Goal: Information Seeking & Learning: Check status

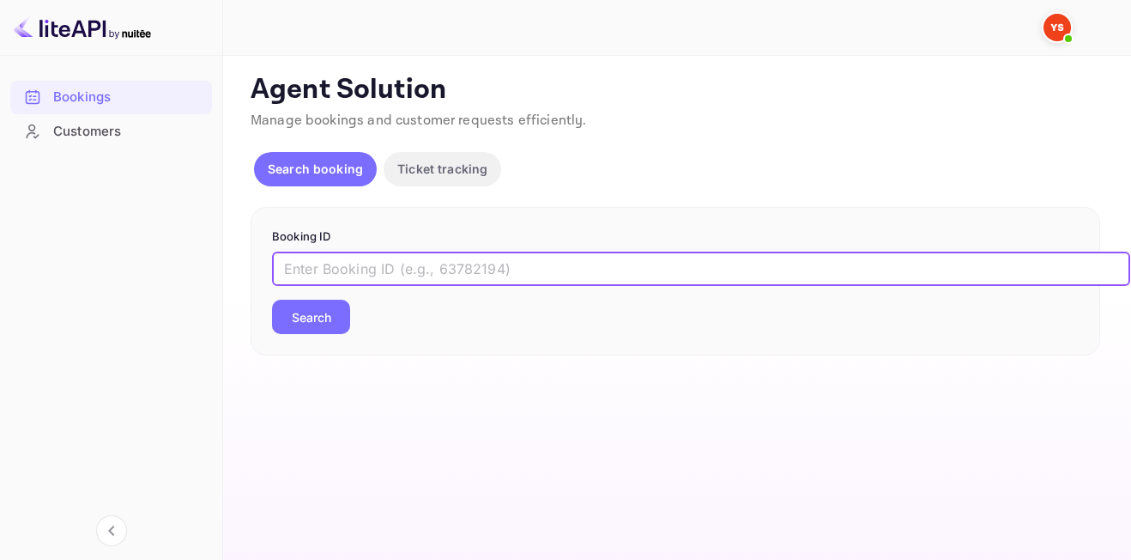
click at [442, 275] on input "text" at bounding box center [701, 268] width 858 height 34
paste input "9007171"
type input "9007171"
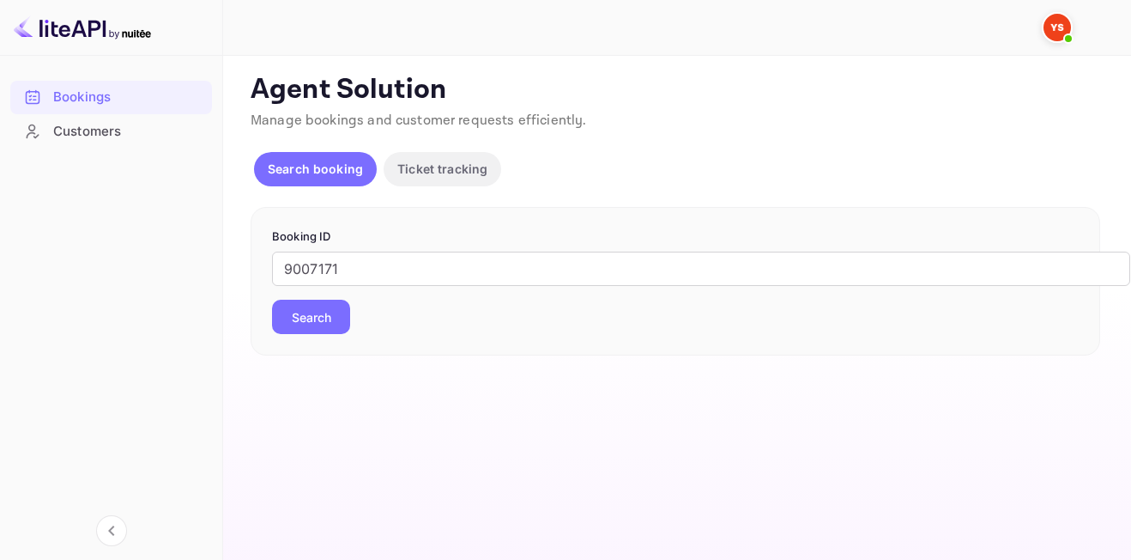
click at [300, 329] on button "Search" at bounding box center [311, 317] width 78 height 34
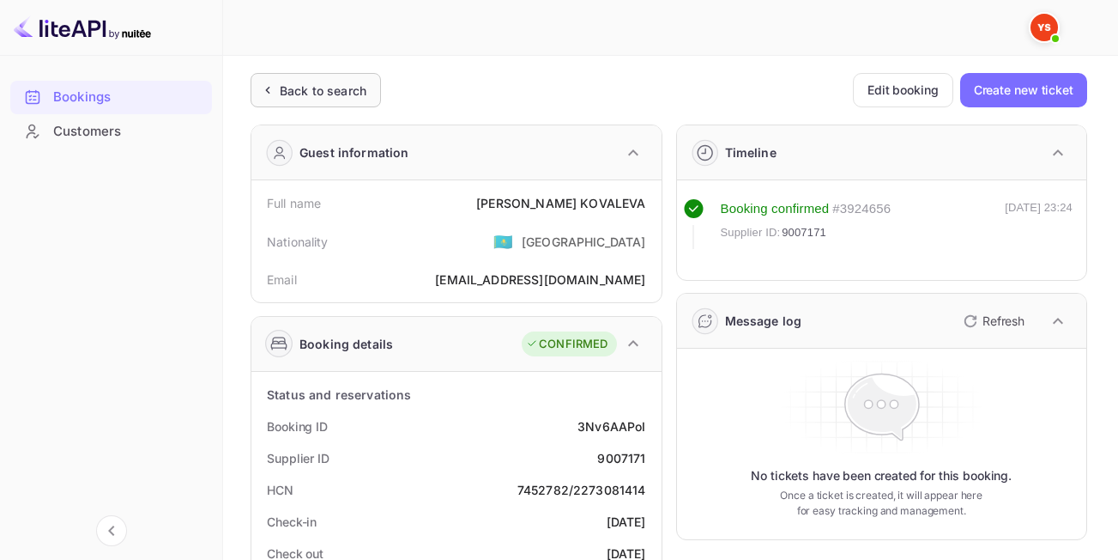
click at [312, 82] on div "Back to search" at bounding box center [323, 91] width 87 height 18
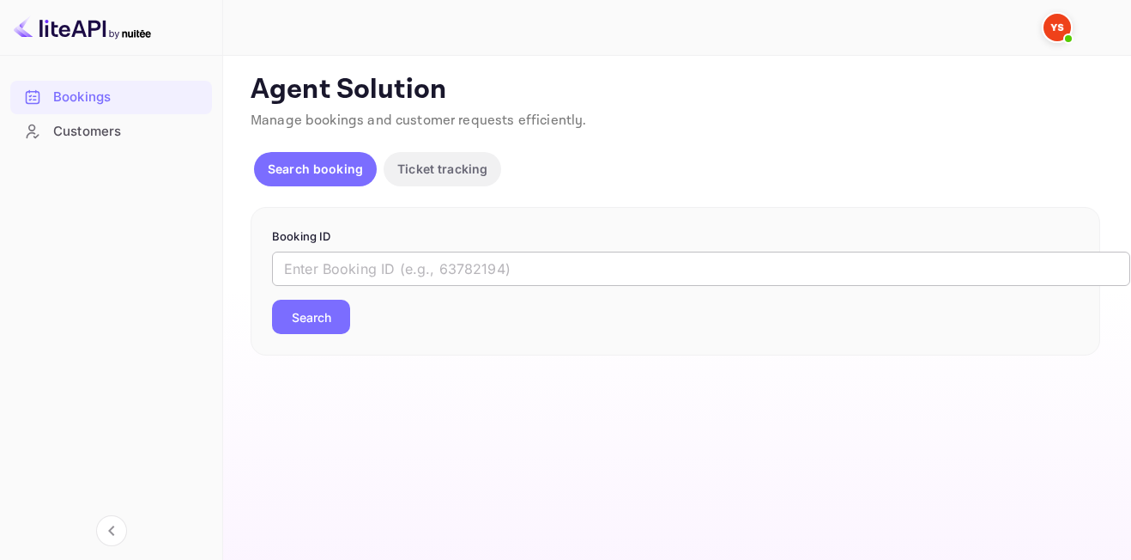
click at [443, 272] on input "text" at bounding box center [701, 268] width 858 height 34
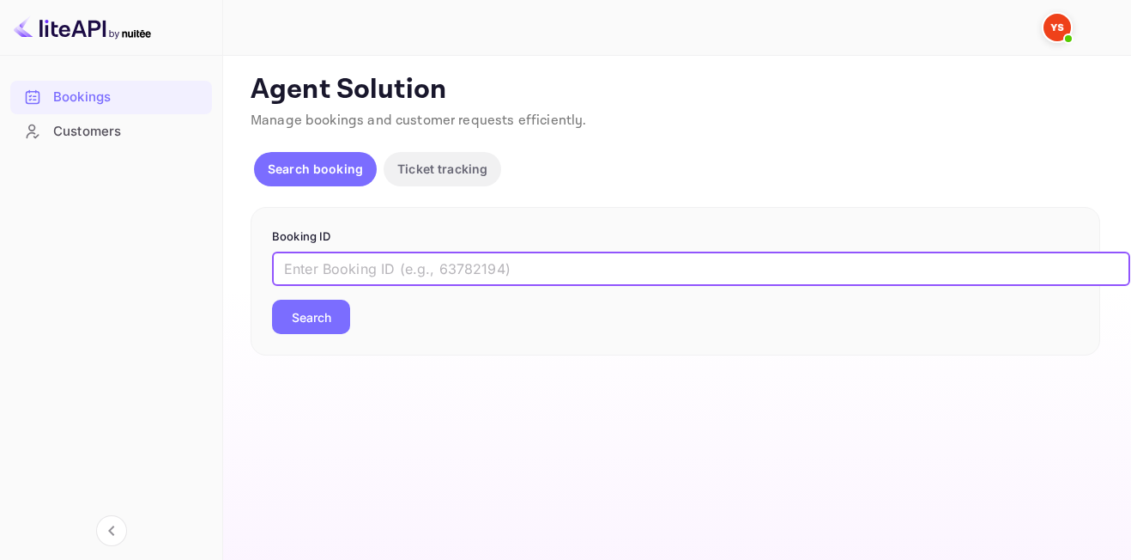
paste input "8649289"
type input "8649289"
click at [272, 300] on button "Search" at bounding box center [311, 317] width 78 height 34
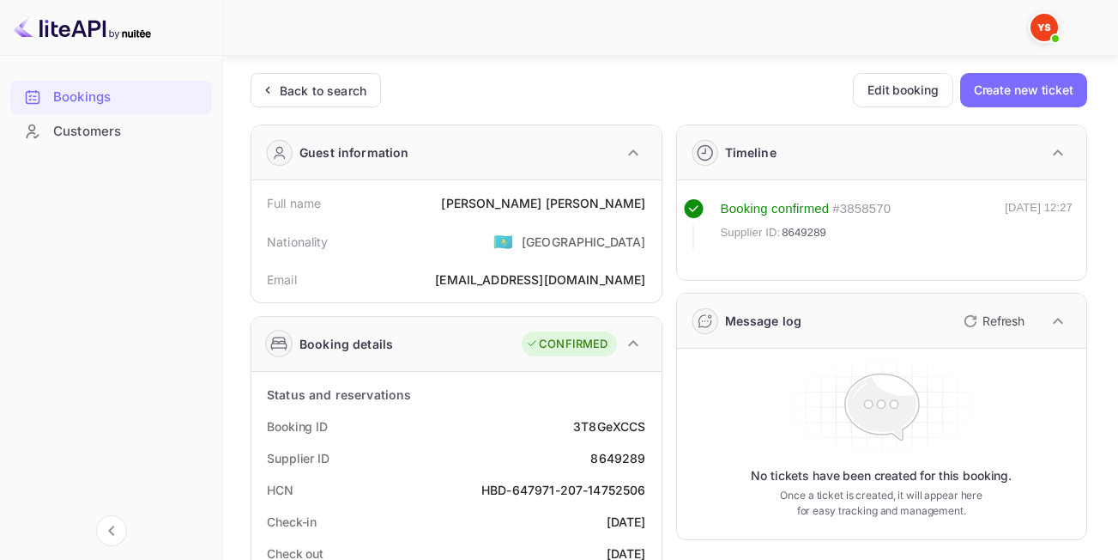
scroll to position [57, 0]
